Goal: Transaction & Acquisition: Purchase product/service

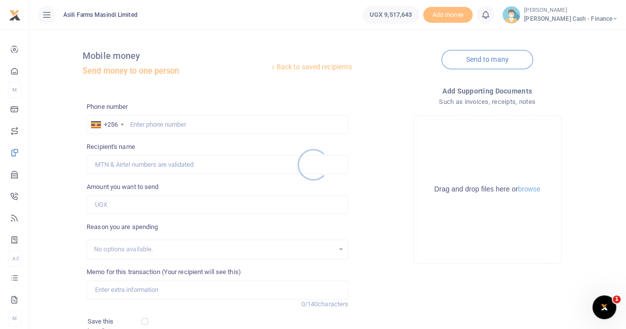
click at [140, 121] on div at bounding box center [313, 164] width 626 height 329
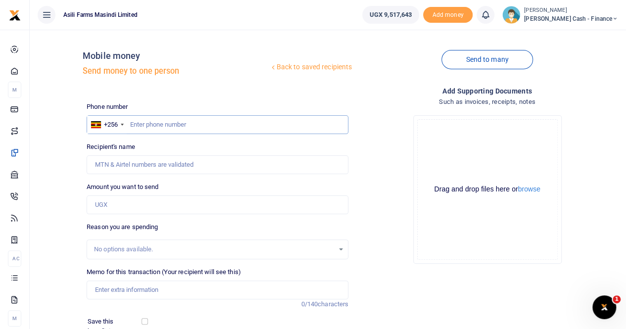
click at [134, 125] on input "text" at bounding box center [218, 124] width 262 height 19
paste input "775 600682"
click at [143, 127] on input "775 600682" at bounding box center [218, 124] width 262 height 19
type input "775600682"
type input "Constantine Dusenge"
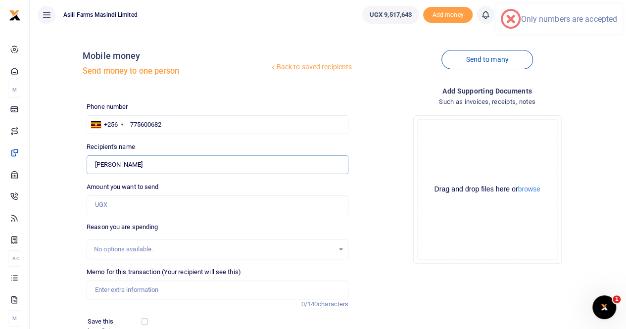
click at [138, 163] on input "Found" at bounding box center [218, 164] width 262 height 19
click at [111, 205] on input "Amount you want to send" at bounding box center [218, 204] width 262 height 19
type input "547,000"
click at [125, 289] on input "Memo for this transaction (Your recipient will see this)" at bounding box center [218, 289] width 262 height 19
click at [148, 292] on input "Payment for" at bounding box center [218, 289] width 262 height 19
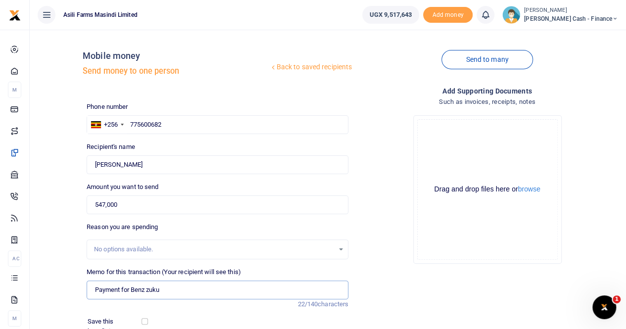
type input "Payment for Benz zuku"
click at [524, 190] on button "browse" at bounding box center [529, 189] width 22 height 7
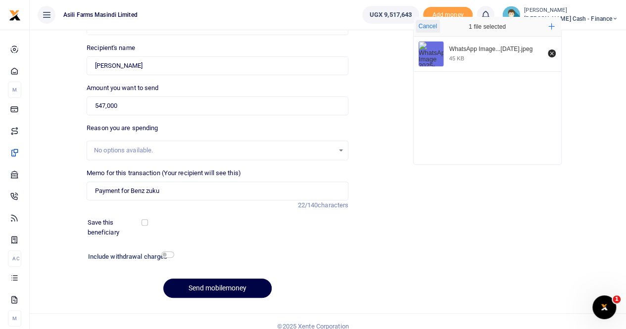
scroll to position [108, 0]
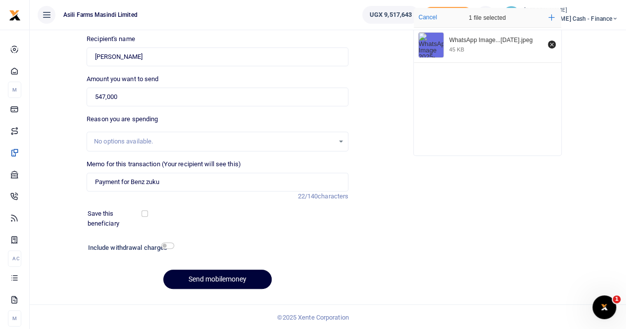
click at [206, 277] on button "Send mobilemoney" at bounding box center [217, 279] width 108 height 19
